Goal: Check status: Check status

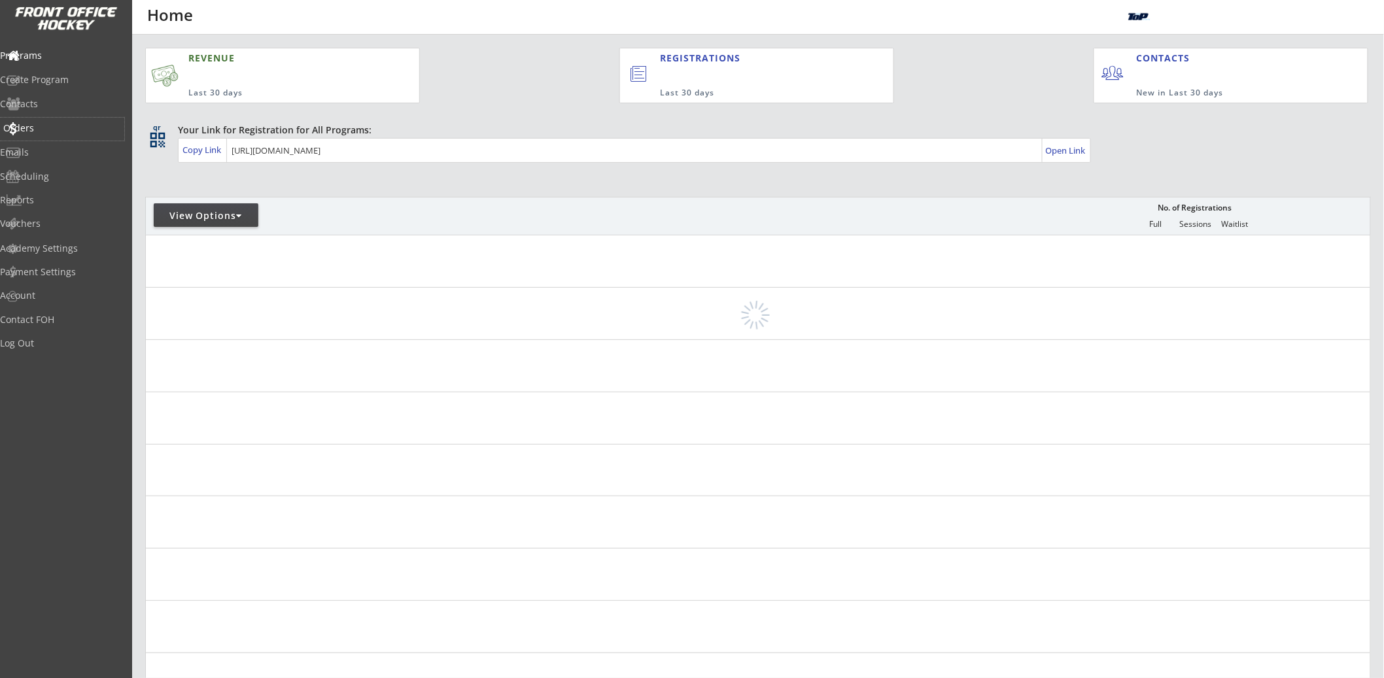
click at [61, 126] on div "Orders" at bounding box center [62, 128] width 118 height 9
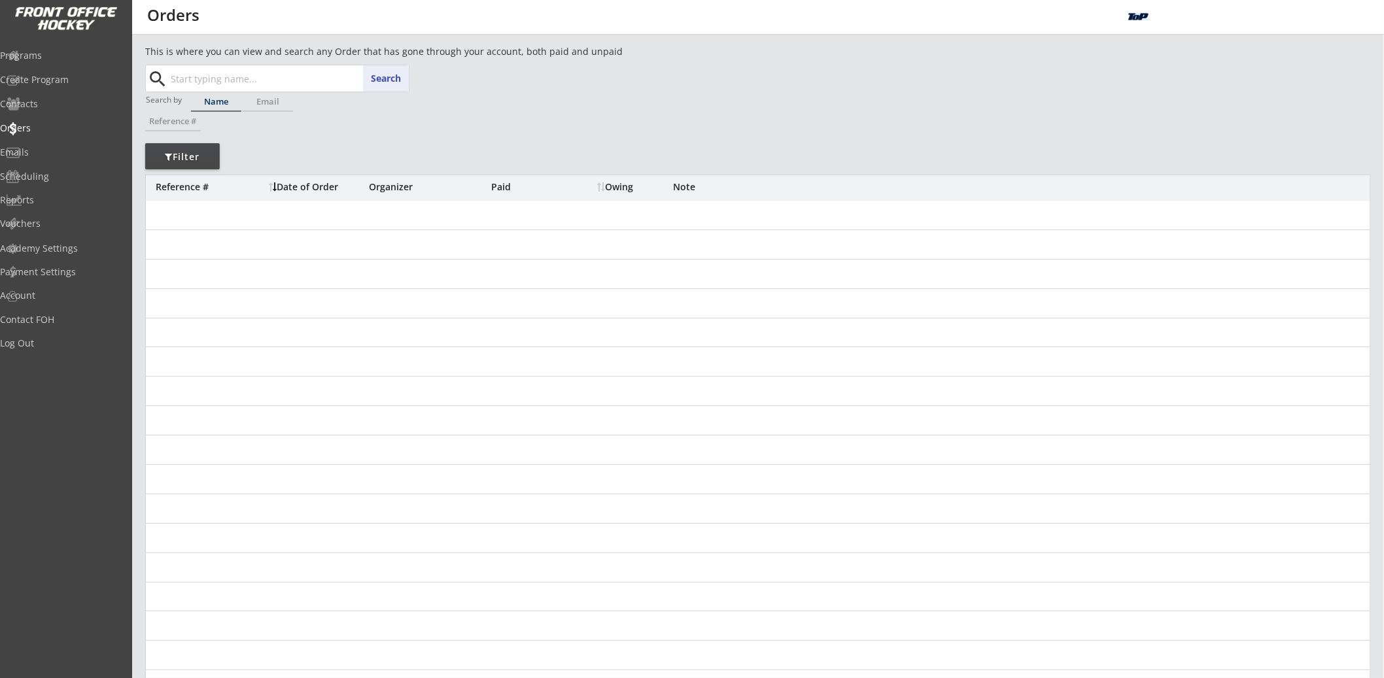
click at [398, 79] on div "Search search" at bounding box center [278, 78] width 262 height 26
paste input "189200VAP6KQ"
type input "189200VAP6KQ"
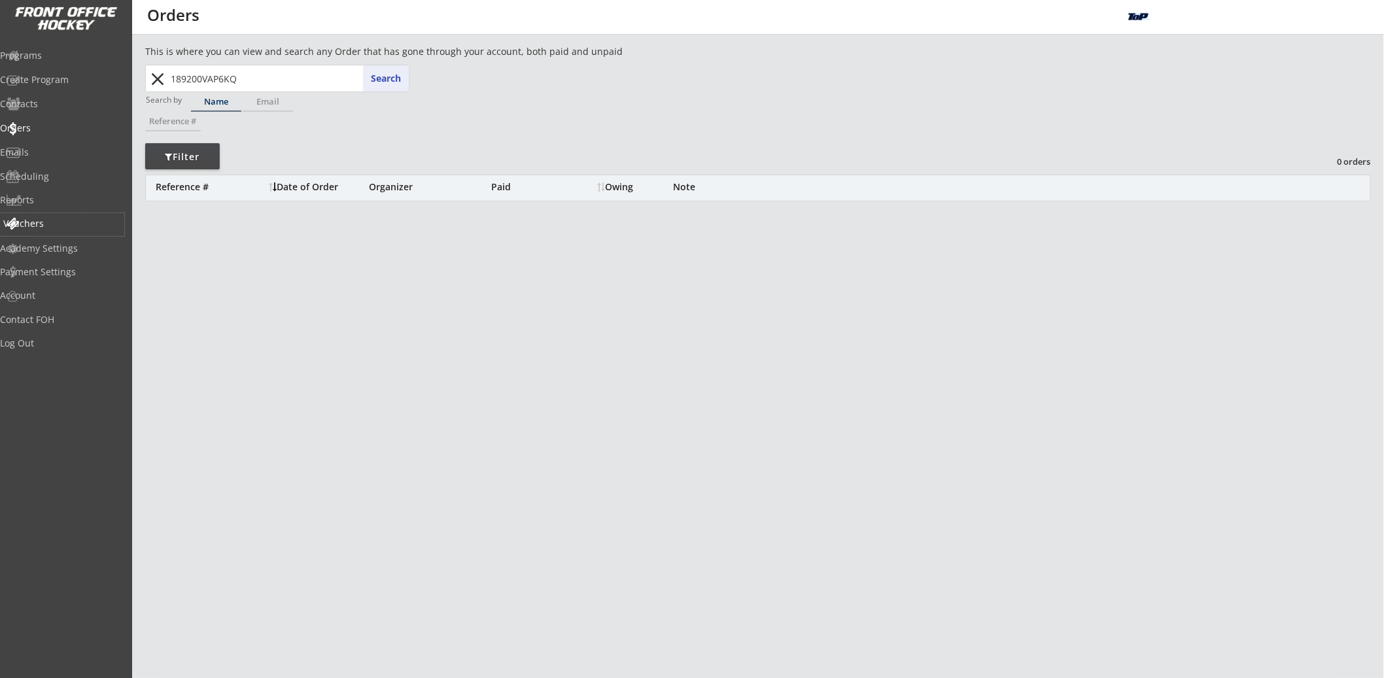
click at [51, 223] on div "Vouchers" at bounding box center [62, 223] width 118 height 9
select select ""Showing: Has Balance""
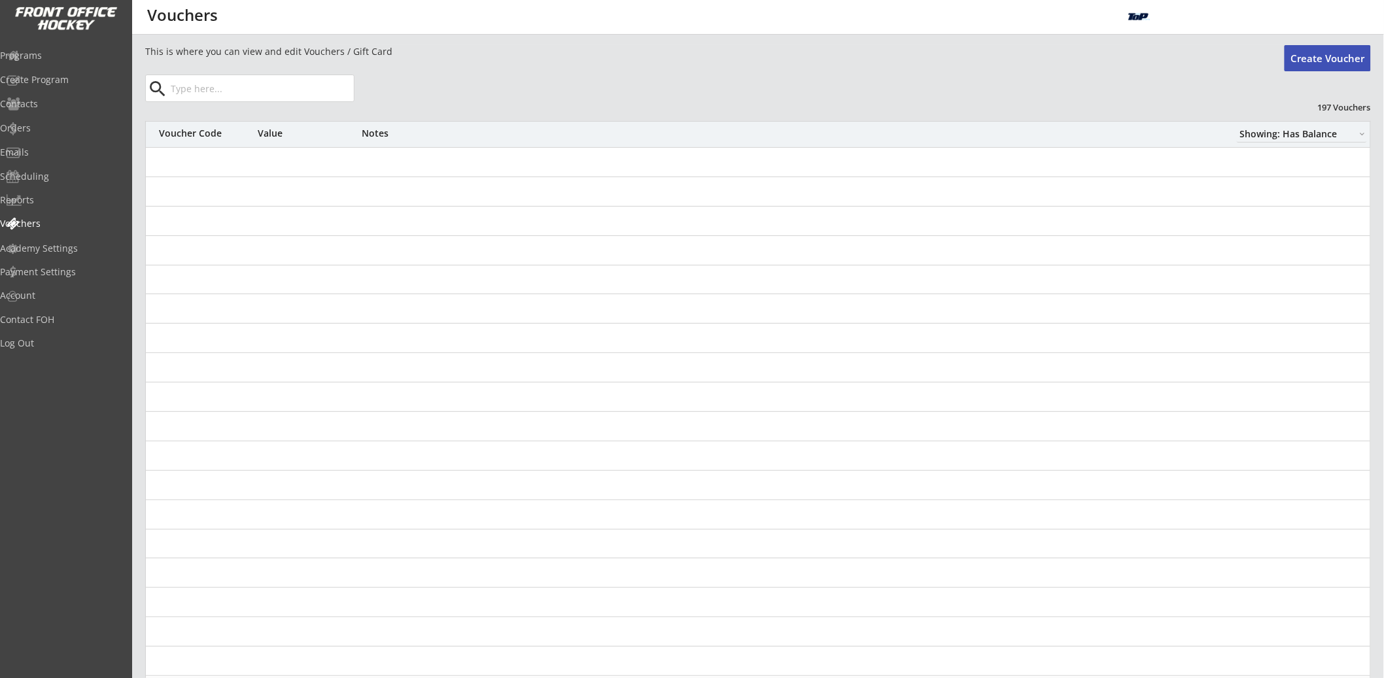
click at [273, 101] on div "This is where you can view and edit Vouchers / Gift Card Create Voucher search …" at bounding box center [758, 394] width 1226 height 699
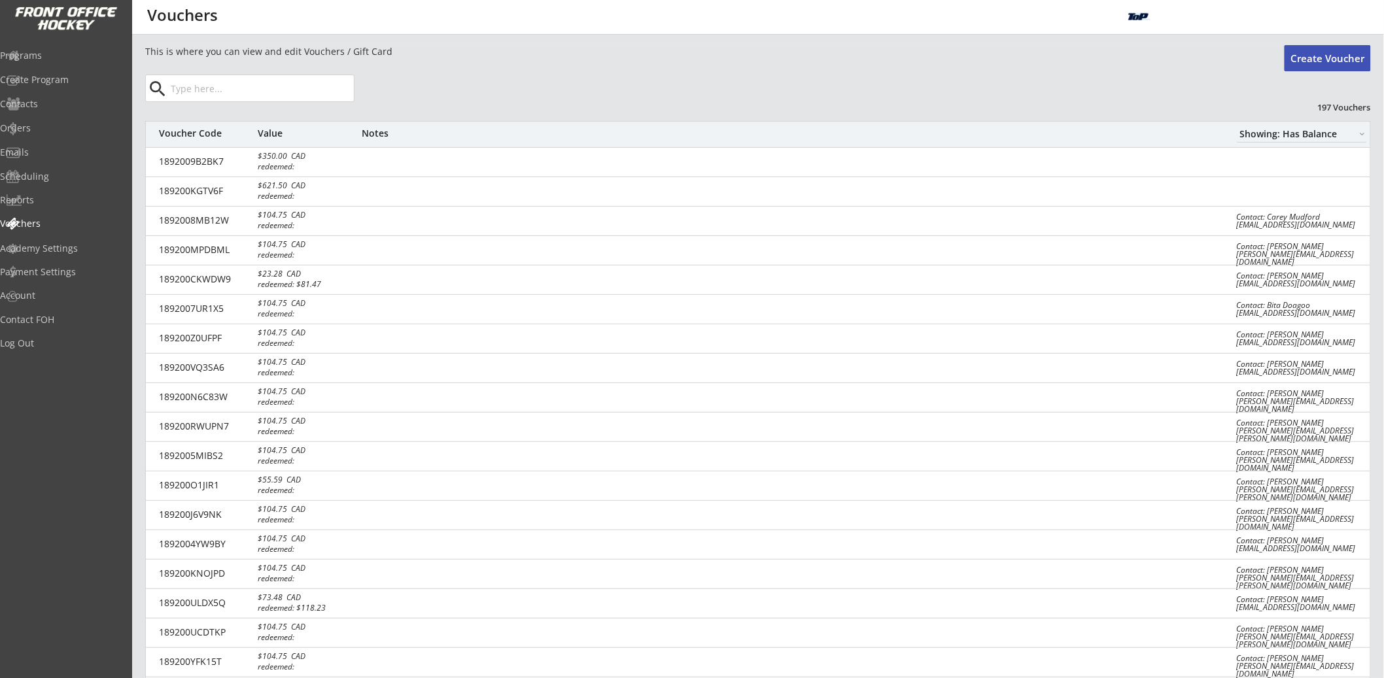
click at [294, 79] on input "input" at bounding box center [261, 88] width 186 height 26
paste input "189200VAP6KQ"
type input "189200VAP6KQ"
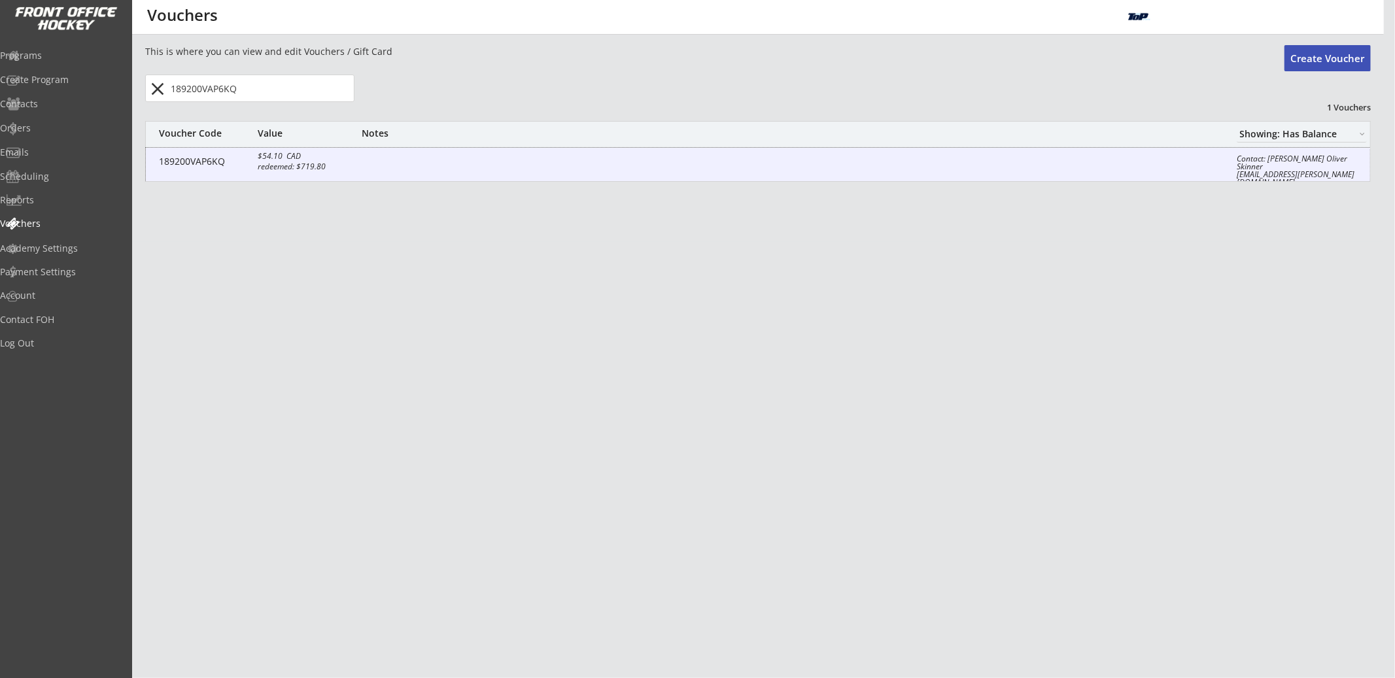
click at [376, 177] on div "189200VAP6KQ $54.10 CAD redeemed: $719.80 Contact: Andrea Skinner Oliver Skinne…" at bounding box center [758, 165] width 1224 height 34
select select ""CAD""
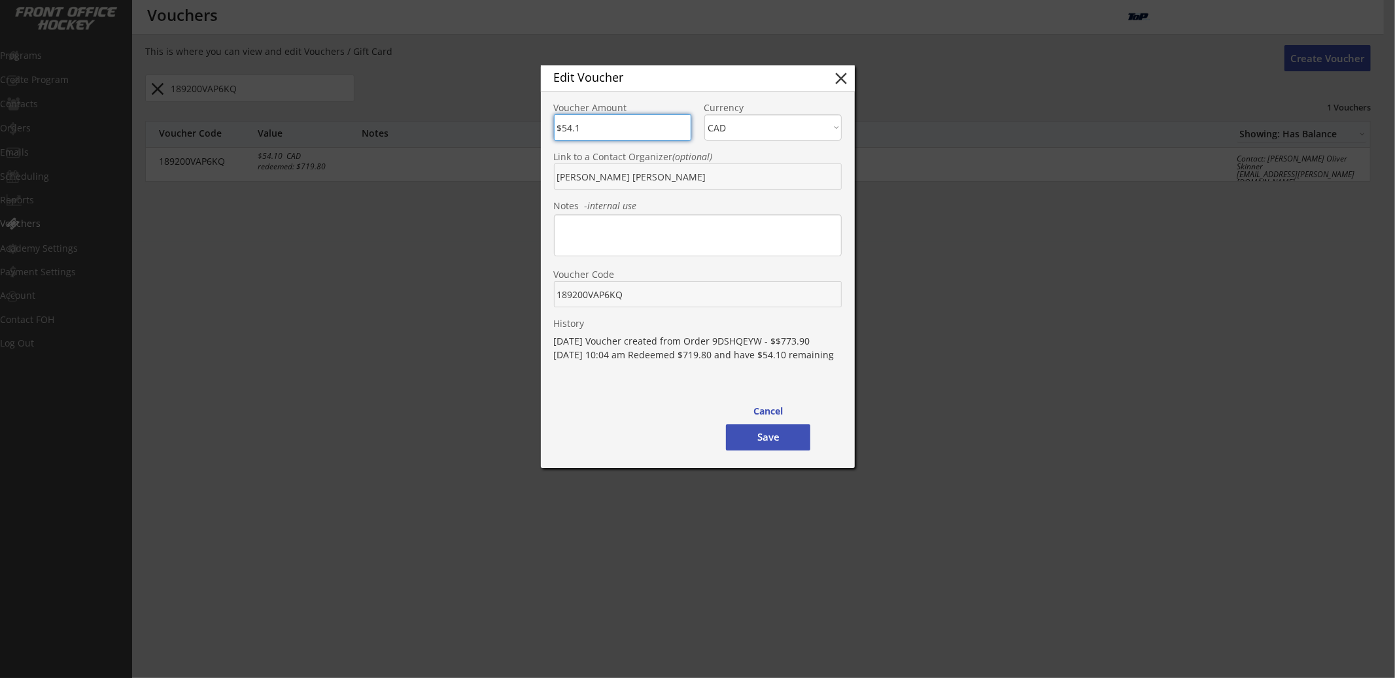
click at [844, 77] on button "close" at bounding box center [842, 79] width 20 height 20
type input "$0"
select select ""PLACEHOLDER_1427118222253""
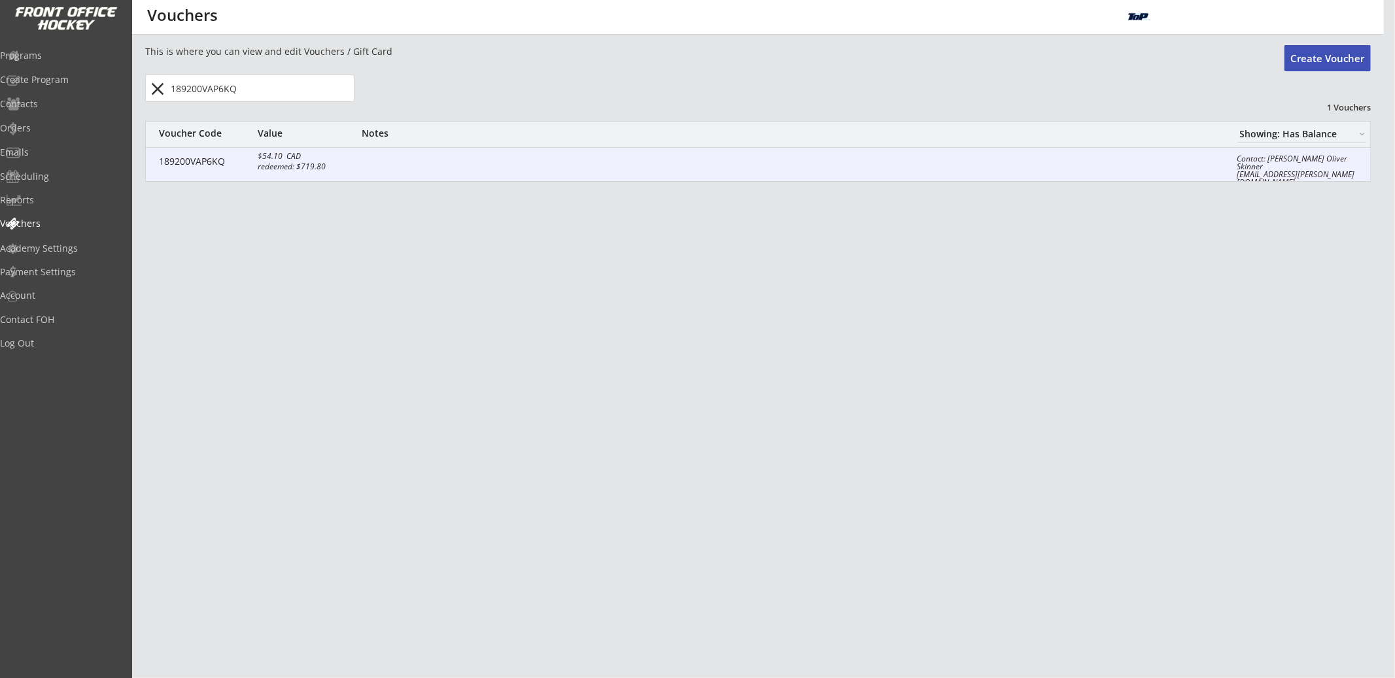
click at [417, 158] on div at bounding box center [789, 162] width 855 height 13
type input "$54.1"
select select ""CAD""
type input "Andrea Skinner Oliver Skinner"
type input "189200VAP6KQ"
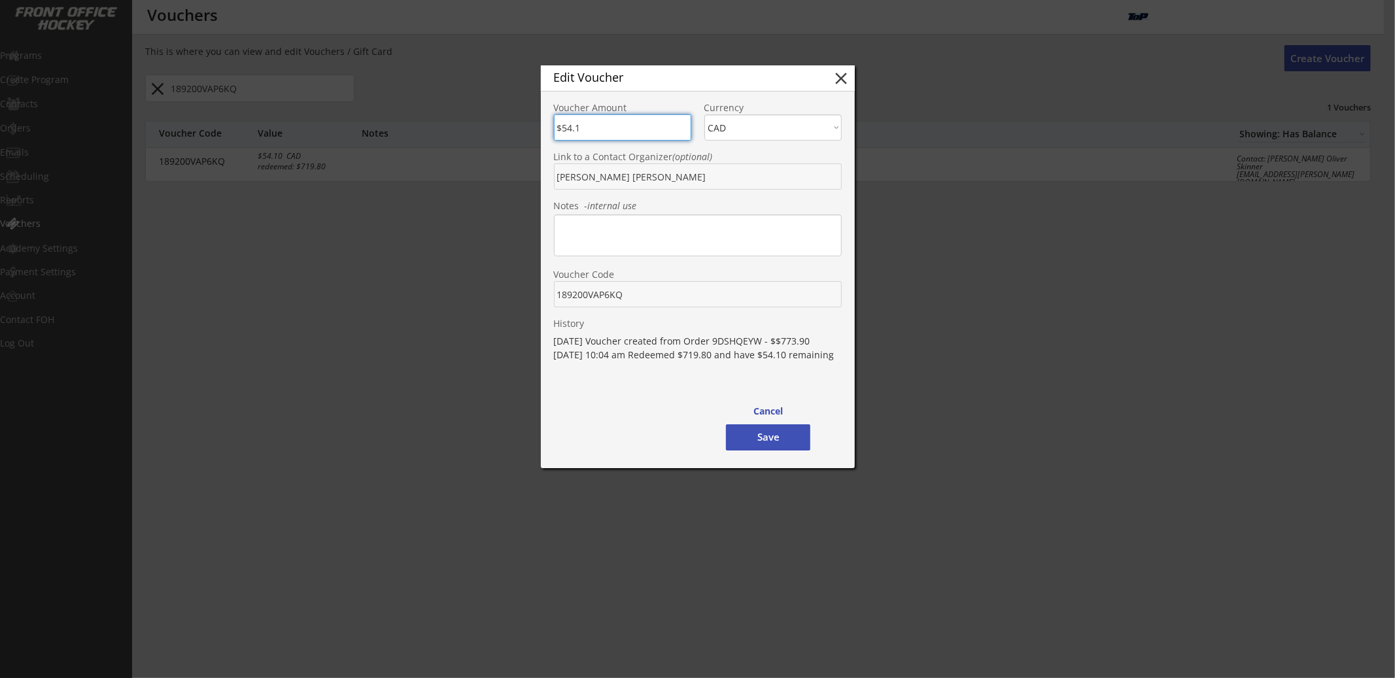
click at [849, 81] on button "close" at bounding box center [842, 79] width 20 height 20
type input "$0"
select select ""PLACEHOLDER_1427118222253""
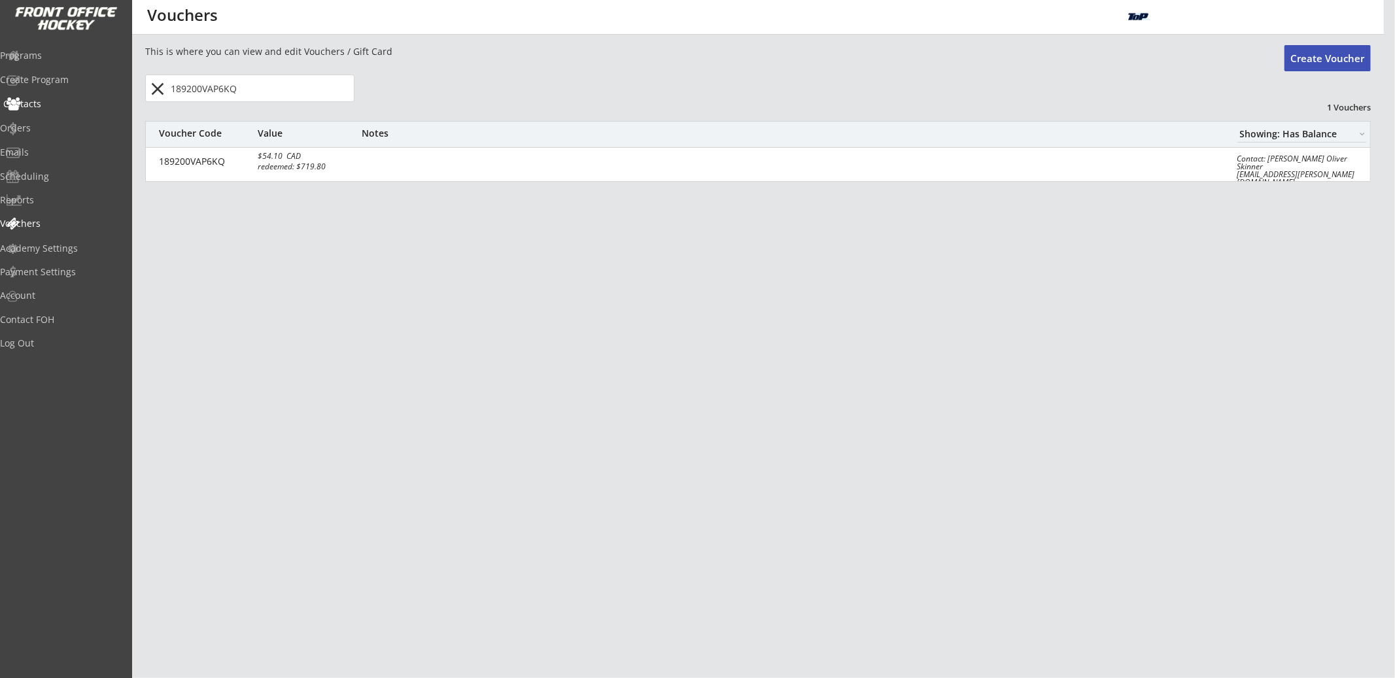
click at [57, 100] on div "Contacts" at bounding box center [62, 103] width 118 height 9
select select ""Players""
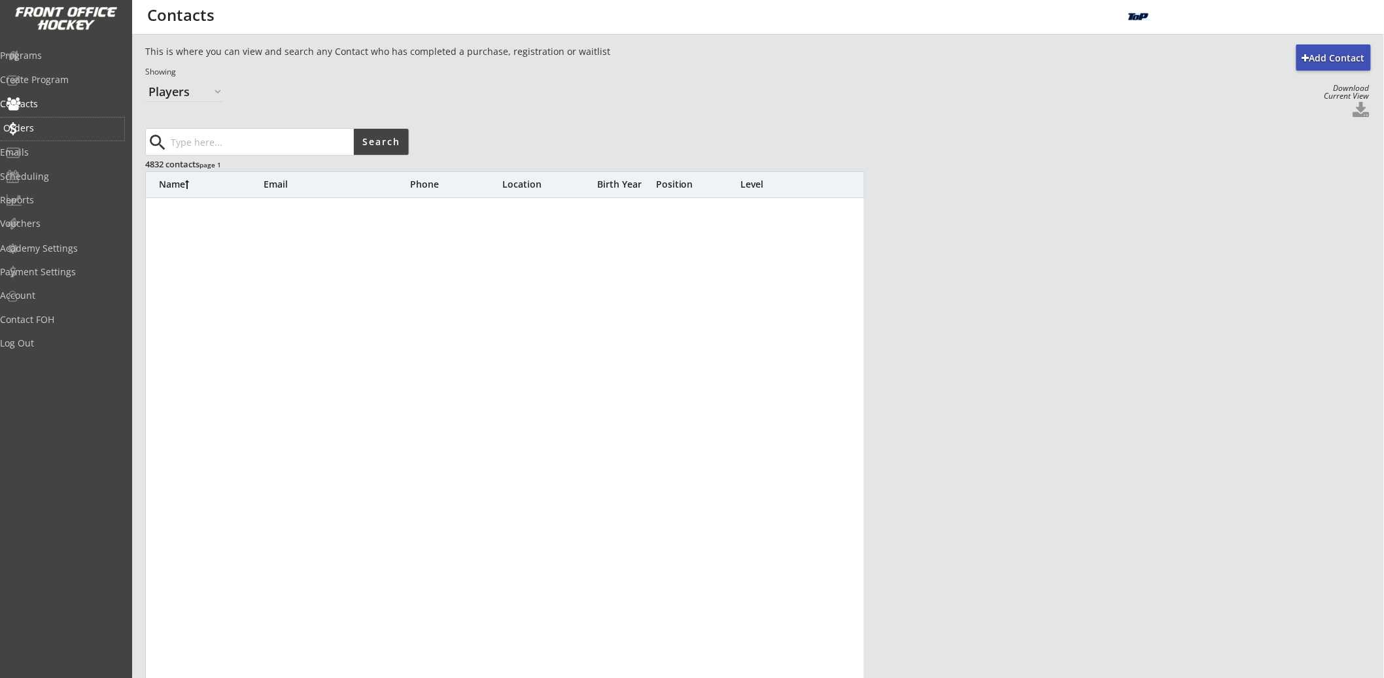
click at [43, 126] on div "Orders" at bounding box center [62, 128] width 118 height 9
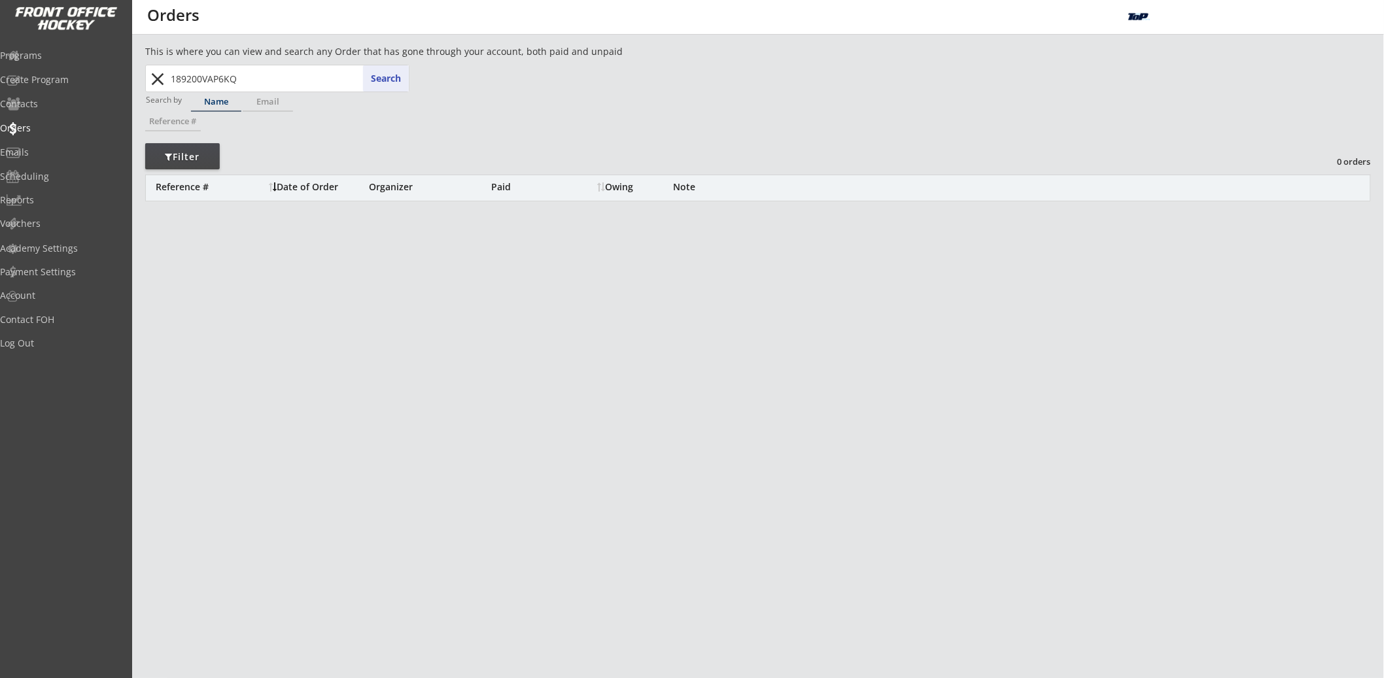
click at [247, 84] on input "189200VAP6KQ" at bounding box center [288, 78] width 241 height 26
type input "skinner"
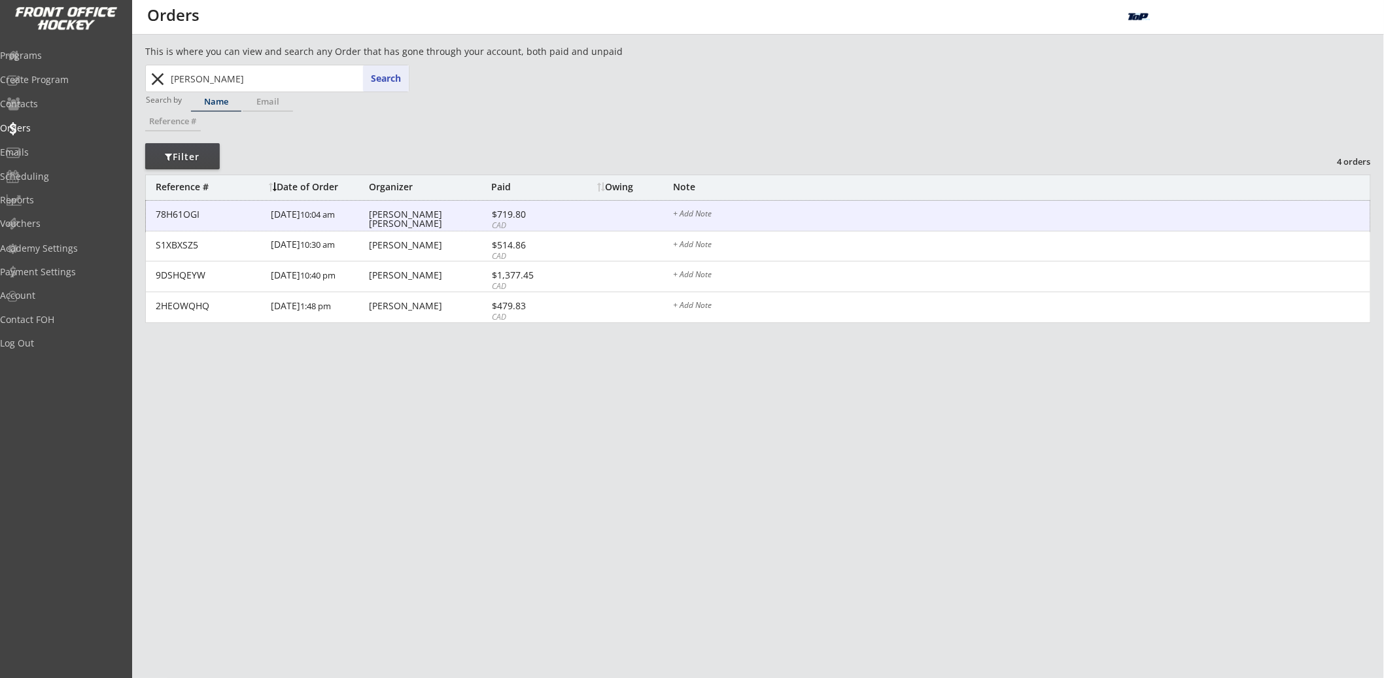
click at [339, 221] on div "8/11/24 10:04 am" at bounding box center [318, 215] width 95 height 29
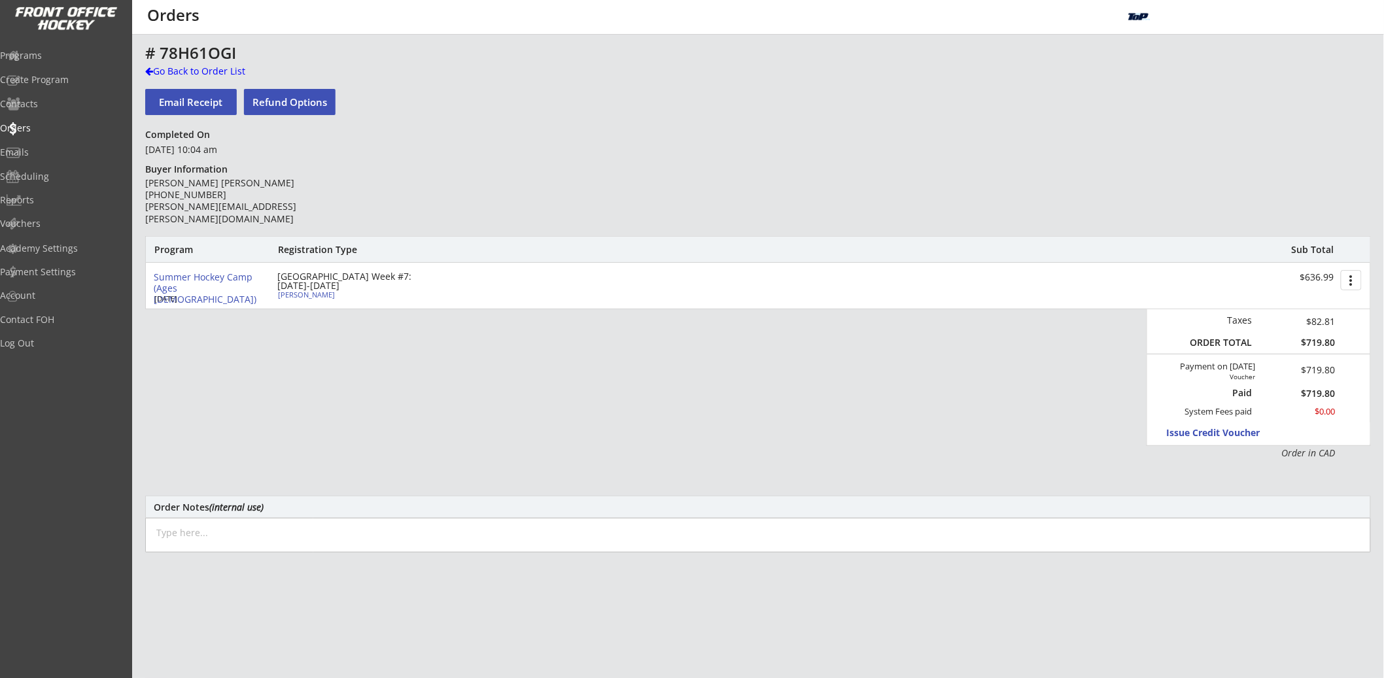
click at [1311, 367] on div "$719.80" at bounding box center [1304, 370] width 63 height 9
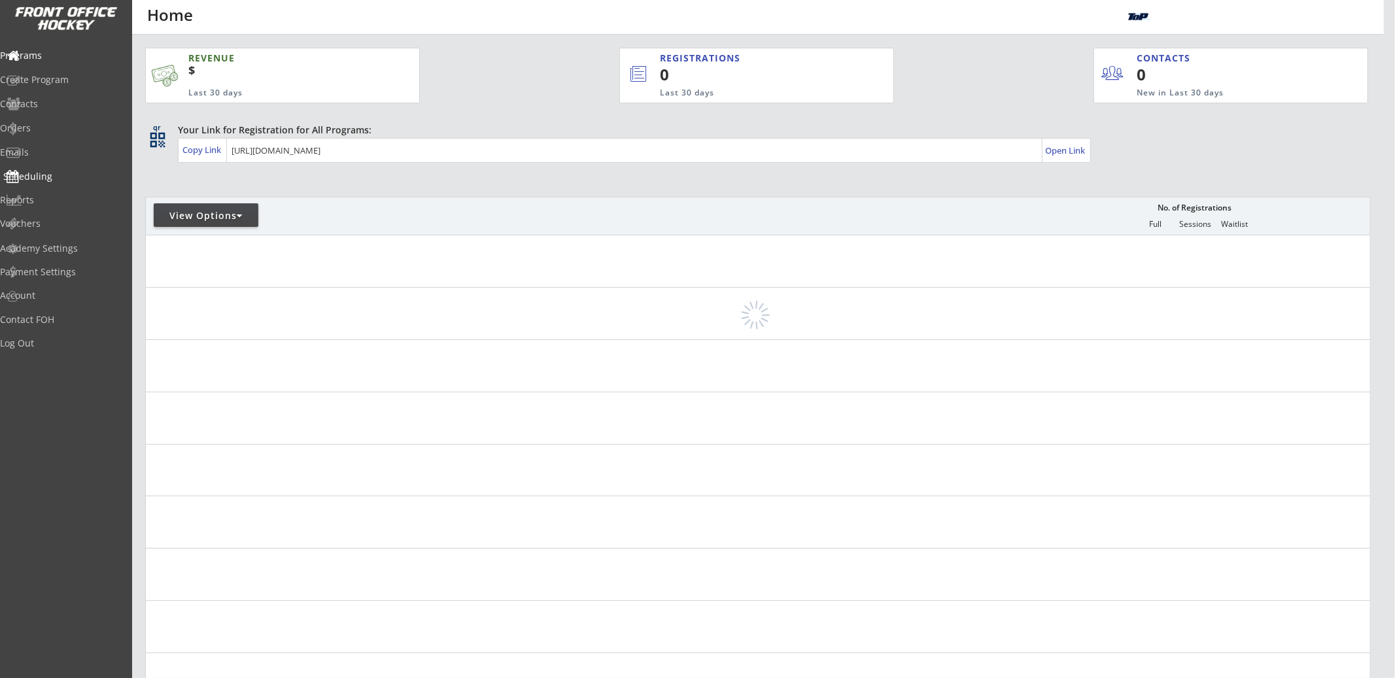
click at [51, 196] on div "Reports" at bounding box center [62, 200] width 124 height 9
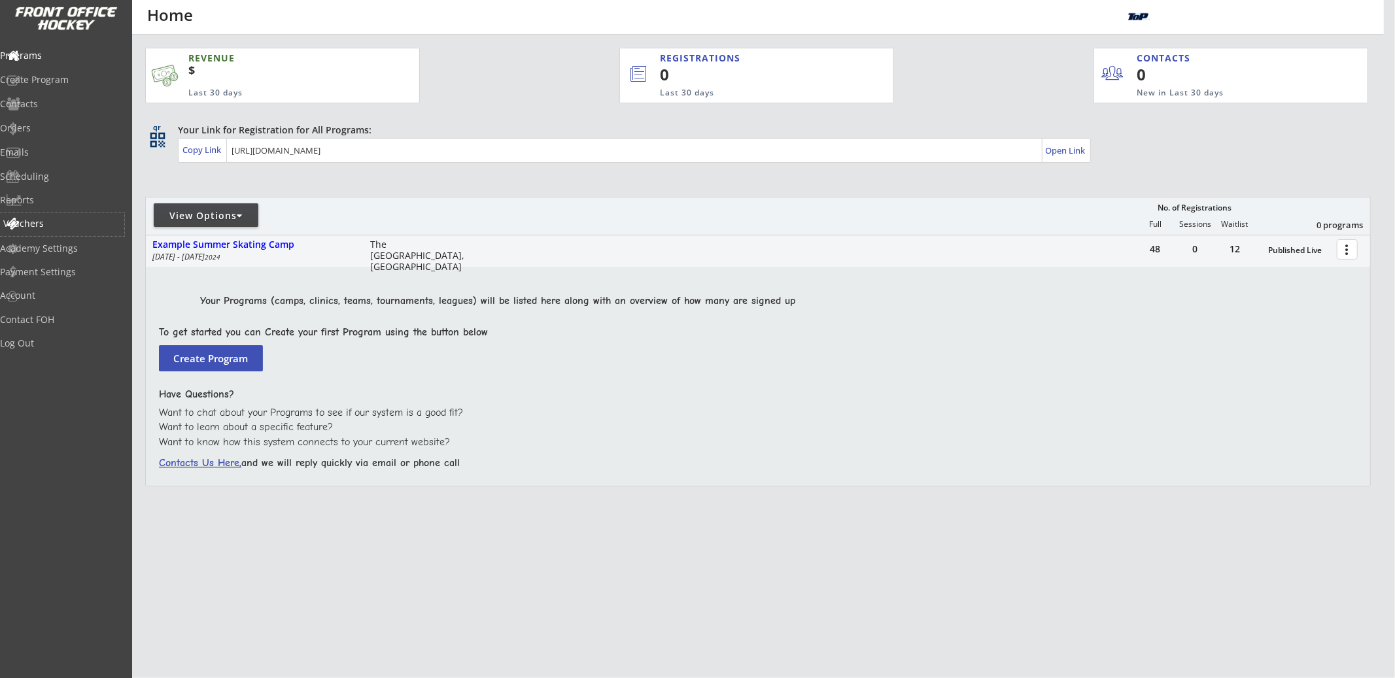
click at [50, 219] on div "Vouchers" at bounding box center [62, 223] width 118 height 9
select select ""Showing: Has Balance""
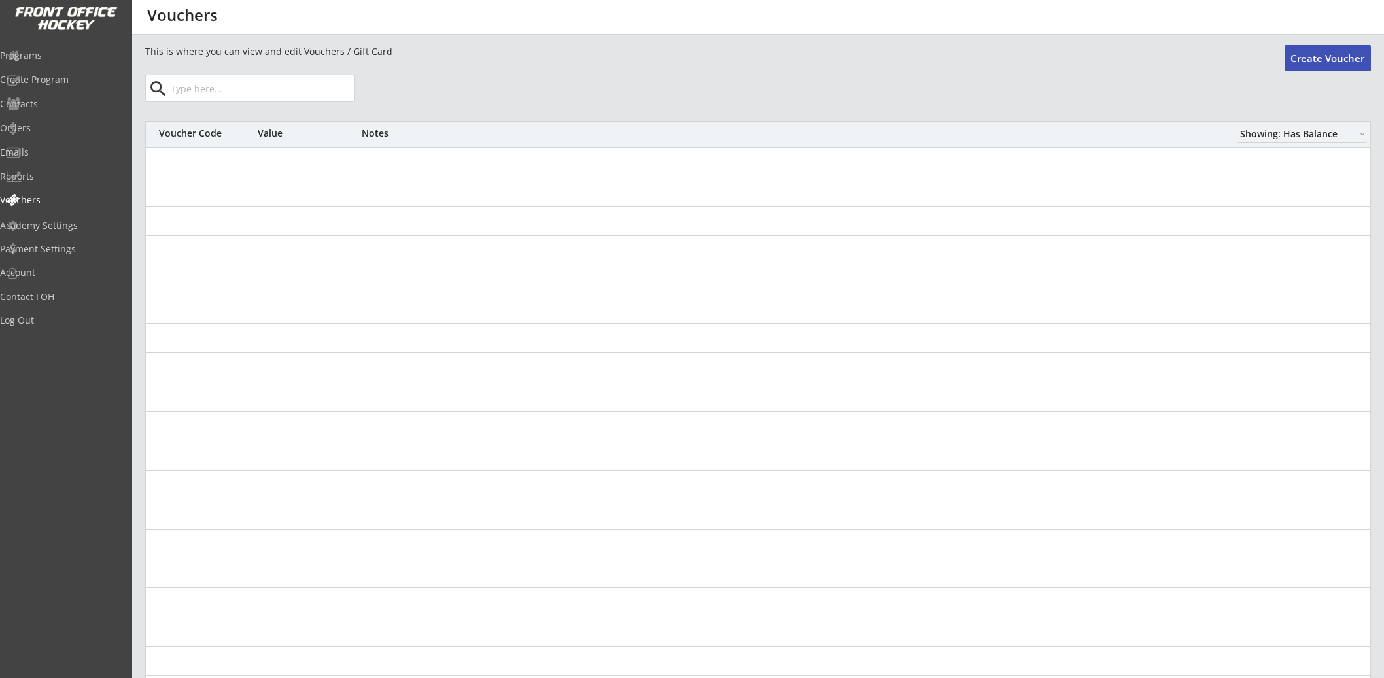
select select ""Showing: Has Balance""
click at [321, 82] on input "input" at bounding box center [261, 88] width 186 height 26
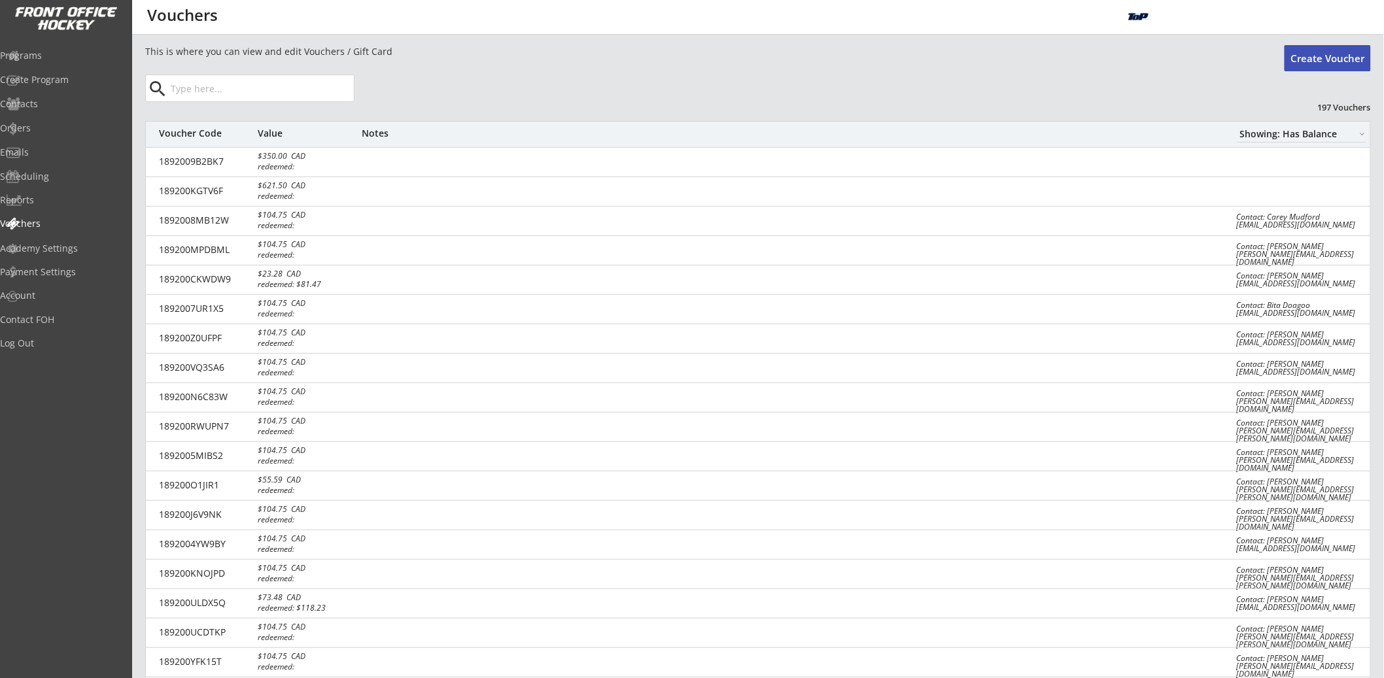
paste input "189200VAP6KQ"
type input "189200VAP6KQ"
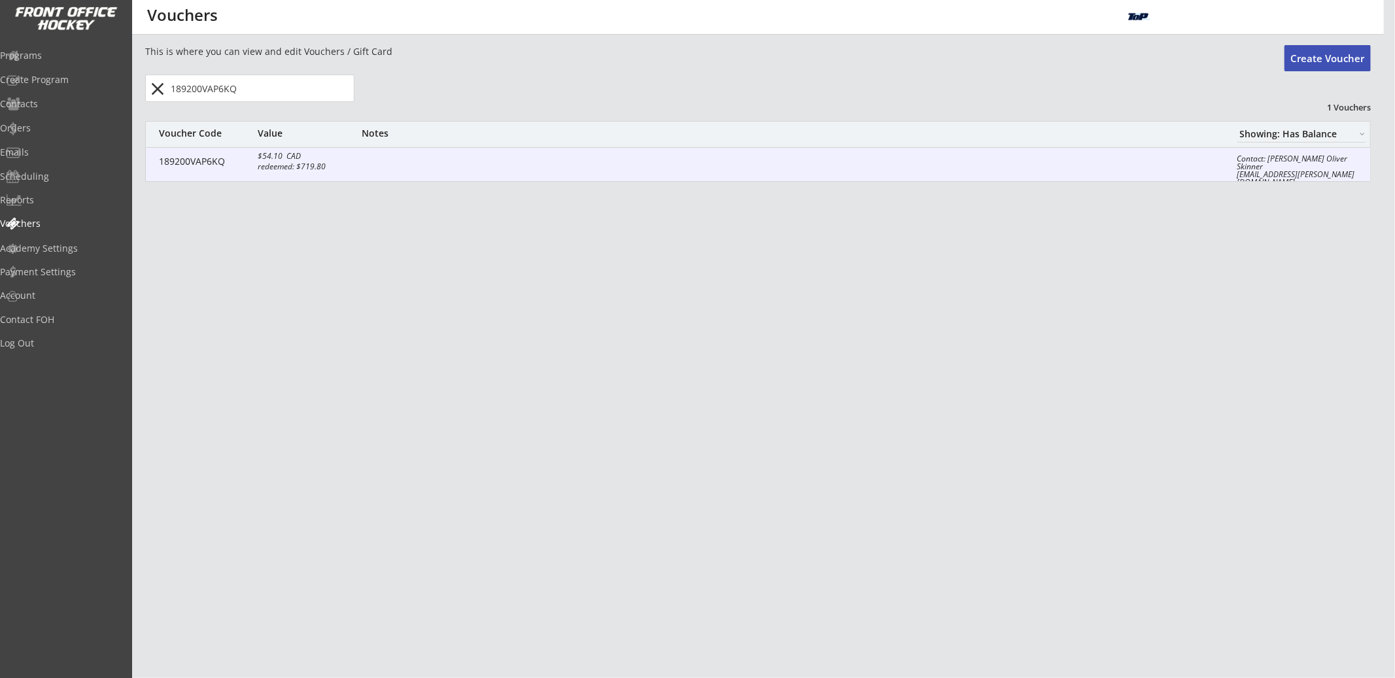
click at [341, 149] on div "189200VAP6KQ $54.10 CAD redeemed: $719.80 Contact: Andrea Skinner Oliver Skinne…" at bounding box center [758, 165] width 1224 height 34
select select ""CAD""
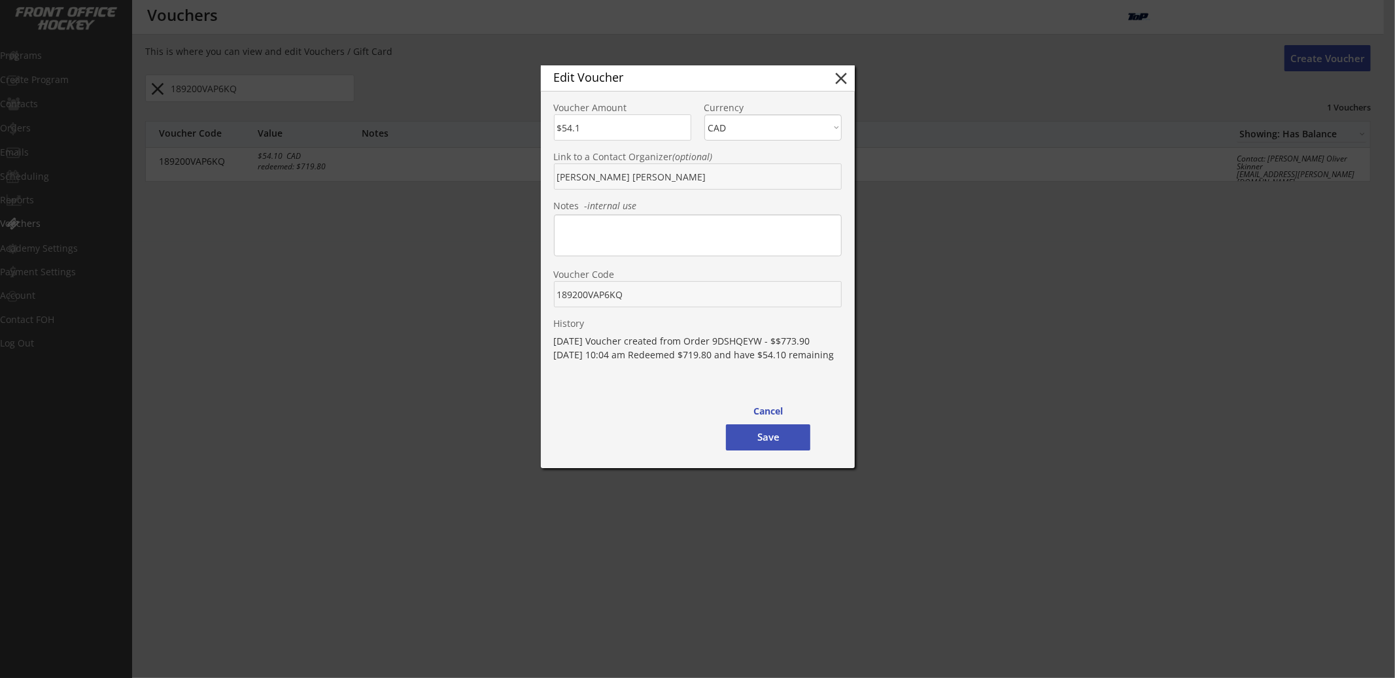
click at [1001, 301] on div at bounding box center [697, 339] width 1395 height 678
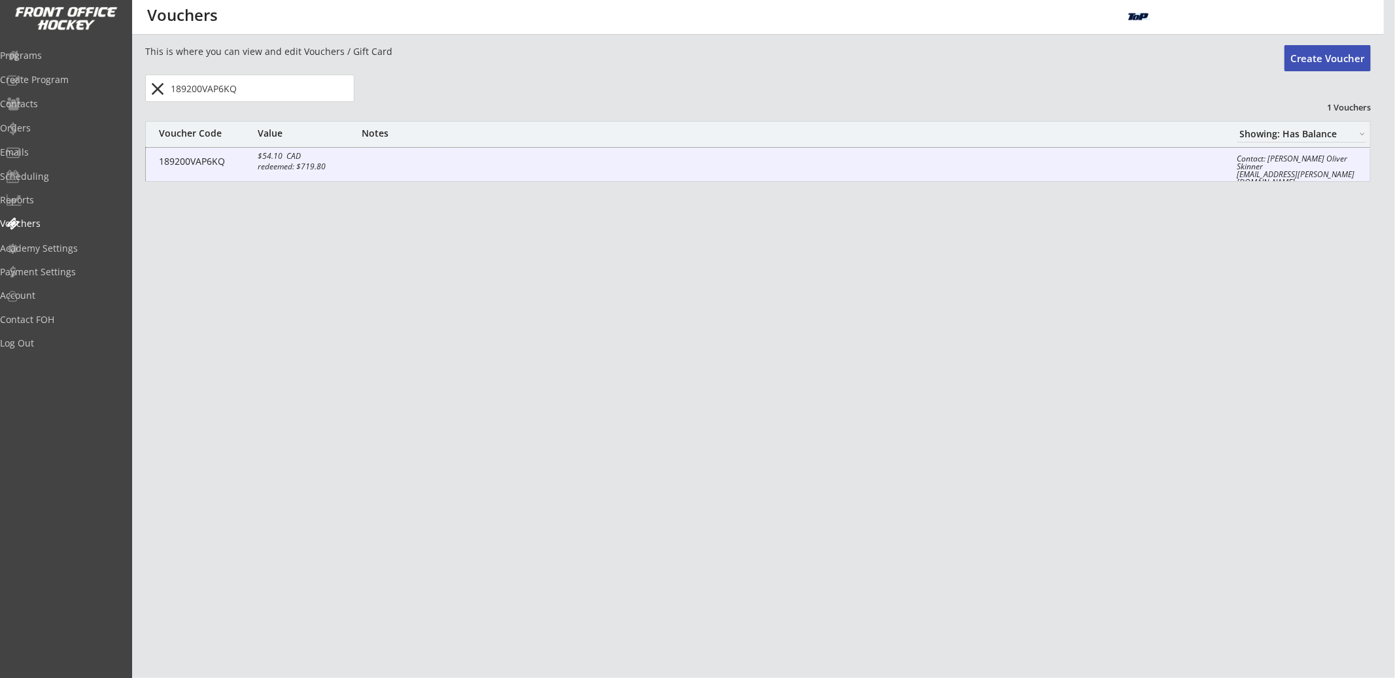
click at [503, 162] on div at bounding box center [789, 162] width 855 height 13
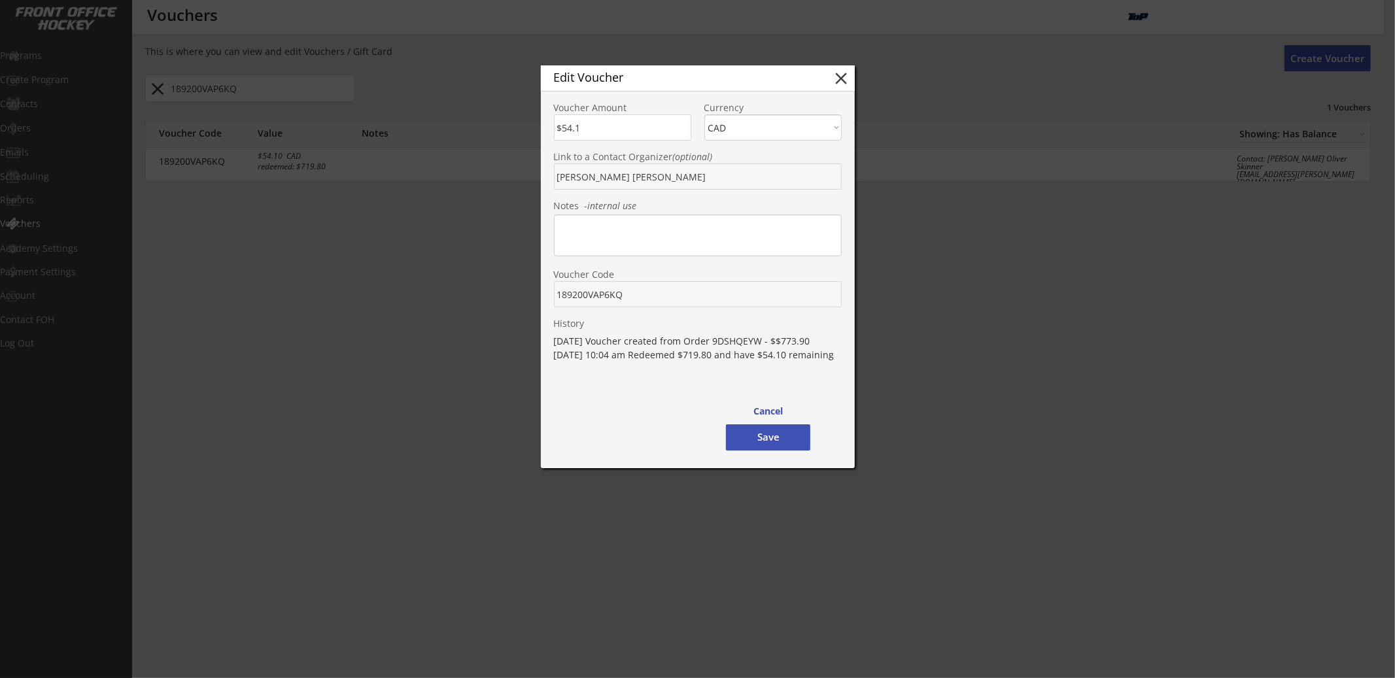
click at [767, 80] on div "Edit Voucher" at bounding box center [683, 77] width 258 height 12
click at [845, 77] on button "close" at bounding box center [842, 79] width 20 height 20
type input "$0"
select select ""PLACEHOLDER_1427118222253""
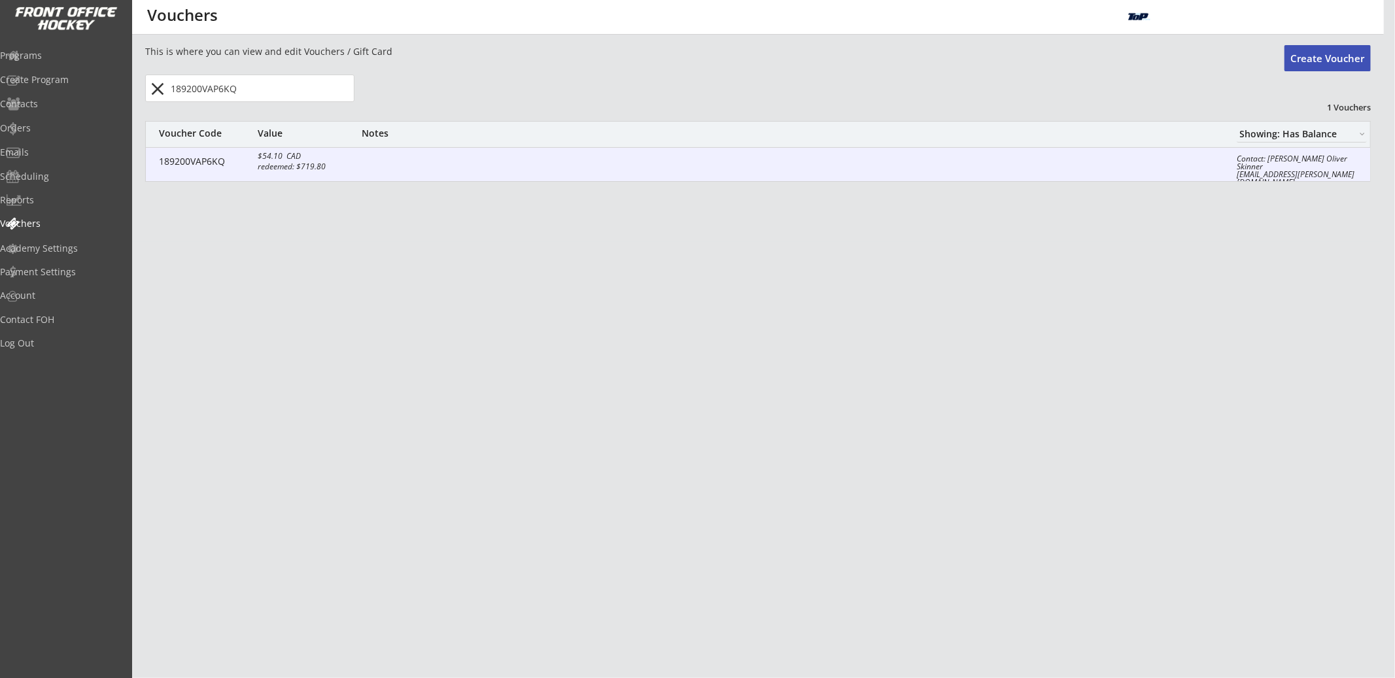
click at [236, 161] on div "189200VAP6KQ" at bounding box center [205, 161] width 92 height 9
type input "$54.1"
select select ""CAD""
type input "Andrea Skinner Oliver Skinner"
type input "189200VAP6KQ"
